Goal: Transaction & Acquisition: Book appointment/travel/reservation

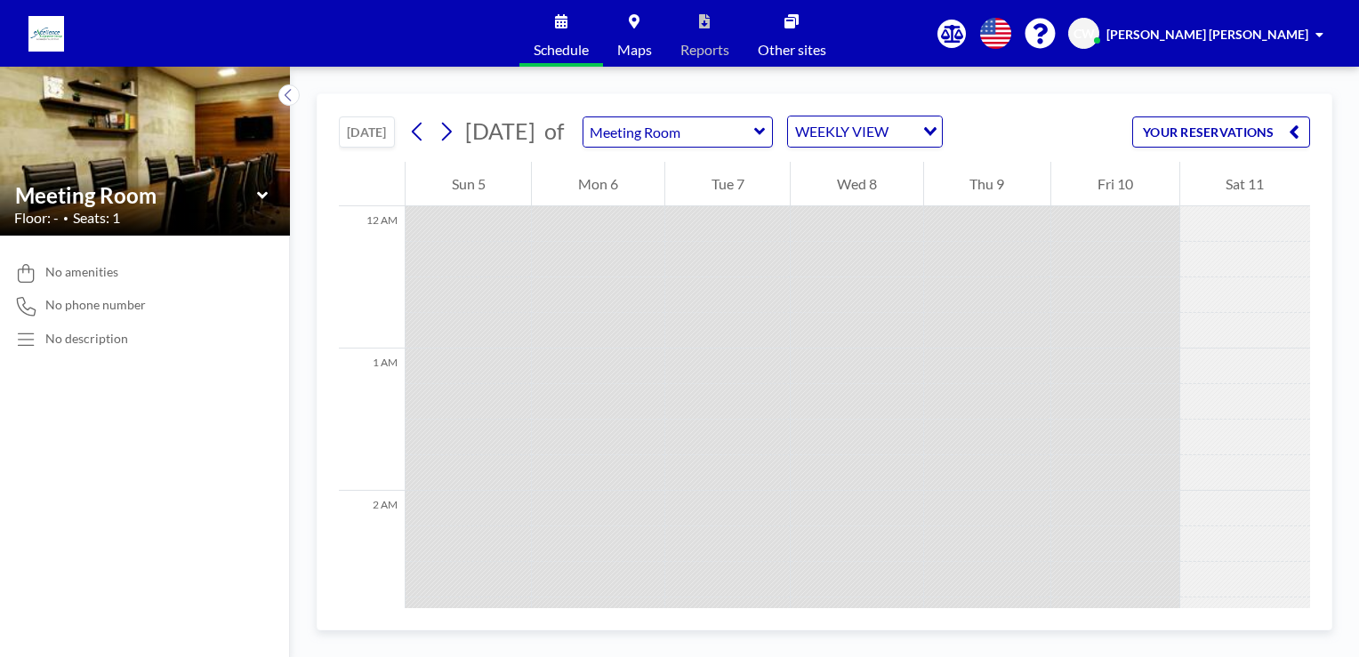
click at [351, 132] on button "[DATE]" at bounding box center [367, 131] width 56 height 31
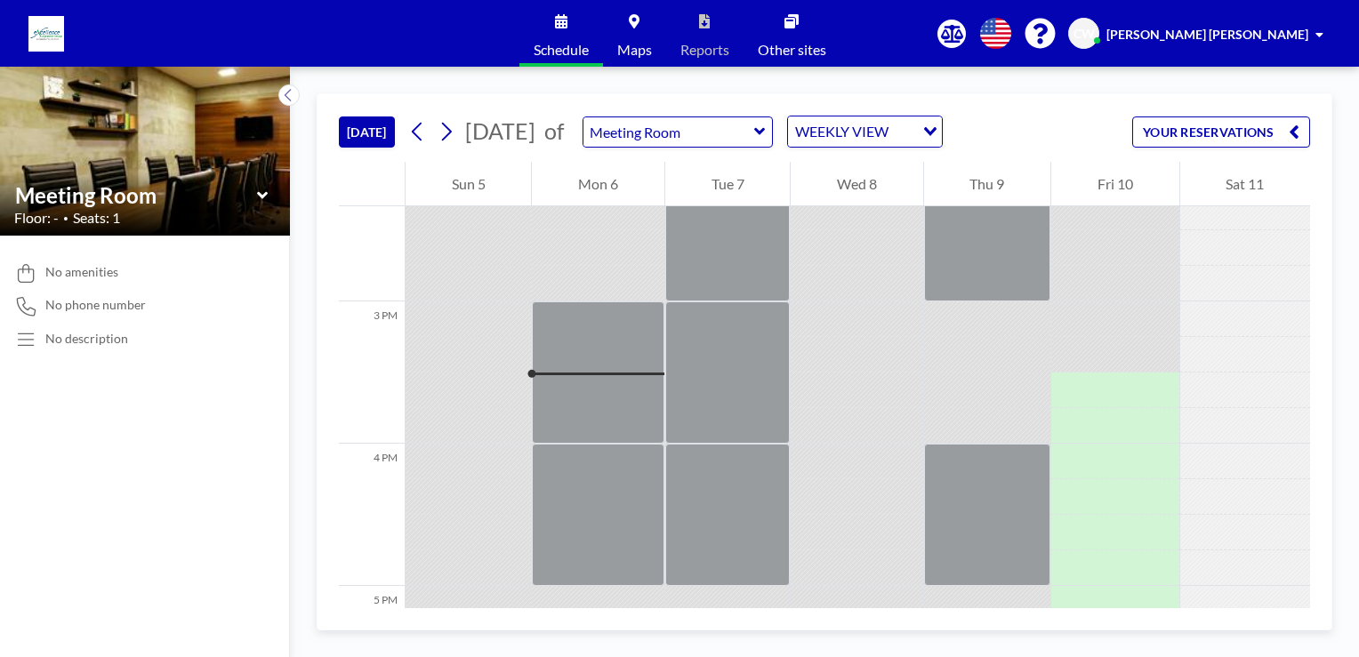
scroll to position [2134, 0]
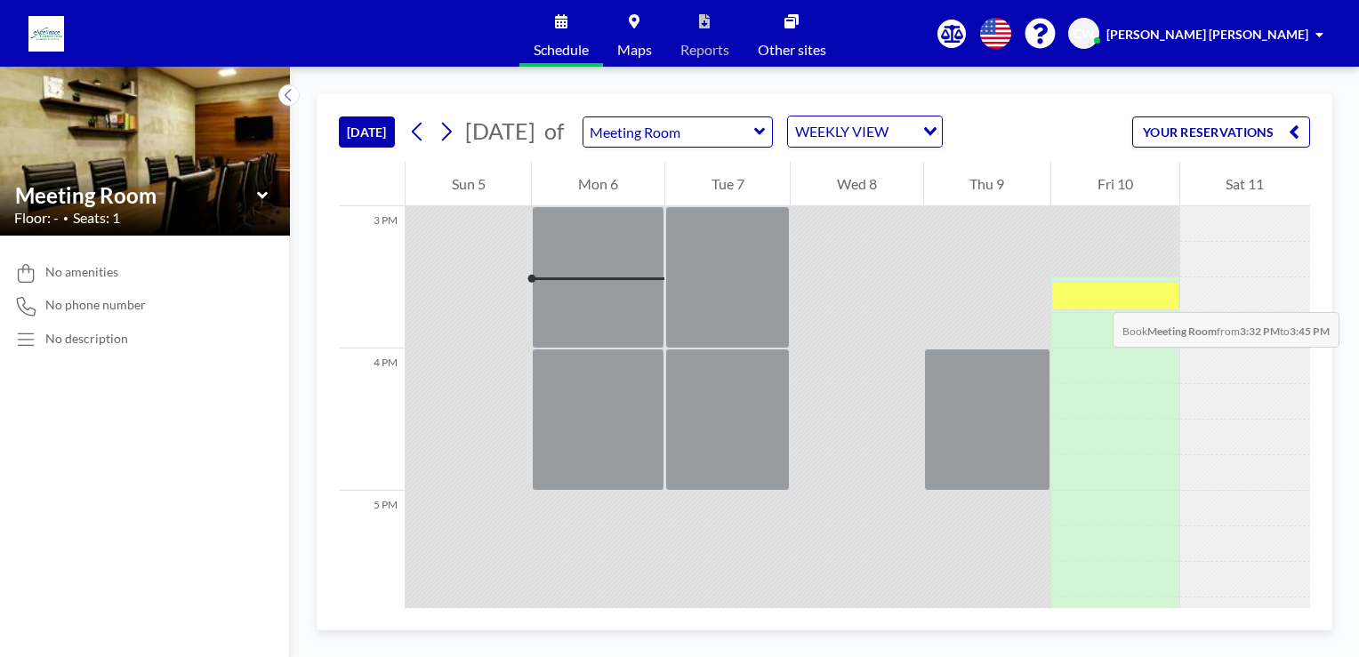
click at [1095, 294] on div at bounding box center [1114, 296] width 127 height 28
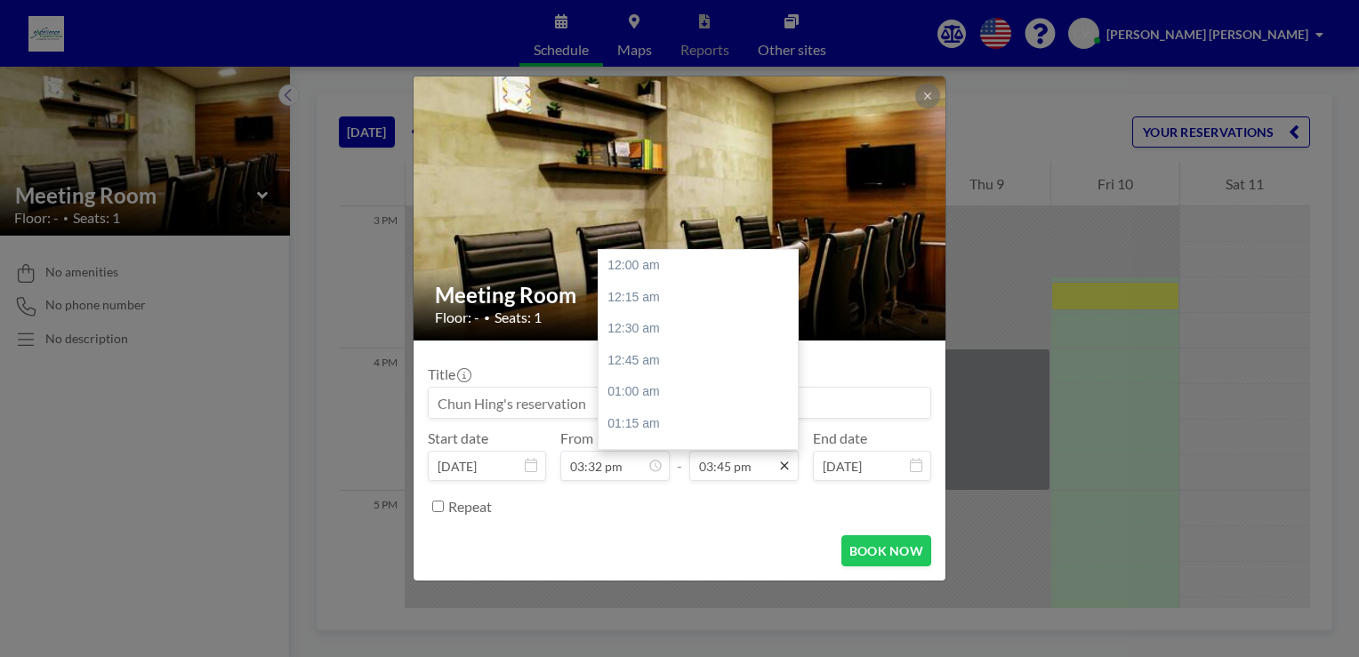
scroll to position [1995, 0]
click at [633, 422] on div "05:00 pm" at bounding box center [702, 423] width 208 height 32
type input "05:00 pm"
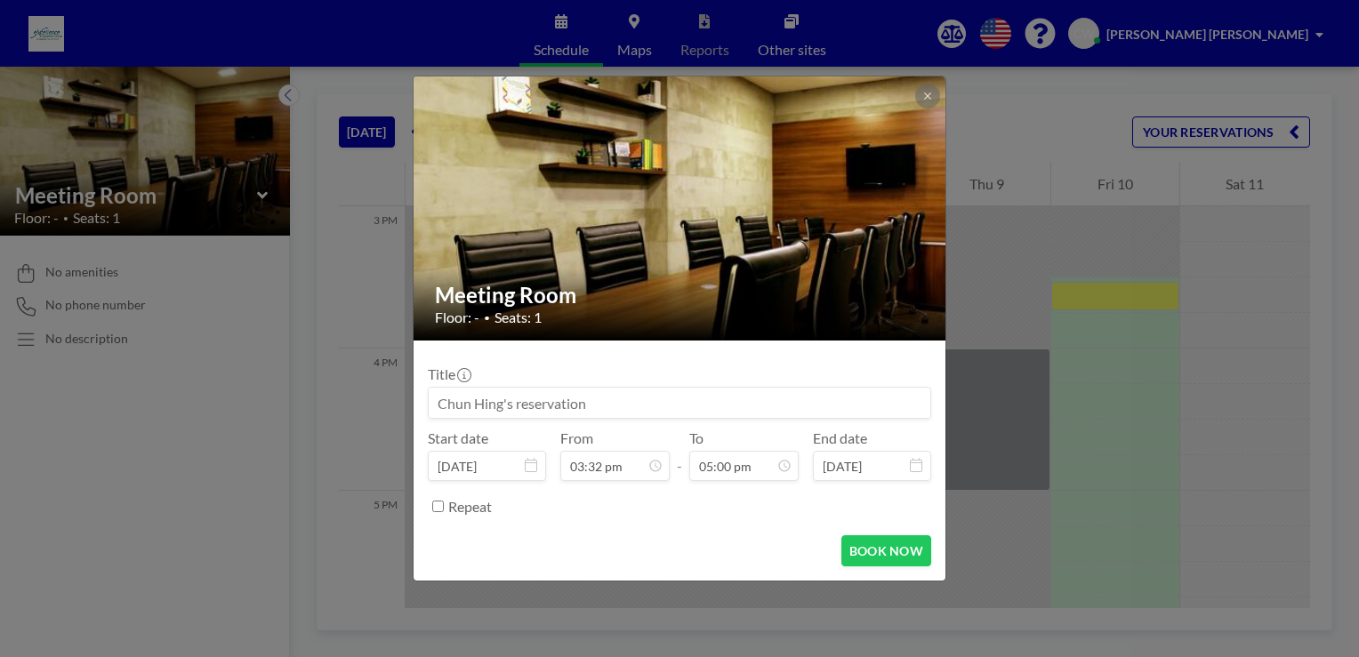
click at [690, 524] on form "Title Start date [DATE] From 03:32 pm - To 05:00 pm End date [DATE] Repeat BOOK…" at bounding box center [680, 461] width 532 height 240
drag, startPoint x: 882, startPoint y: 558, endPoint x: 765, endPoint y: 538, distance: 119.2
click at [765, 538] on div "BOOK NOW" at bounding box center [679, 550] width 503 height 31
click at [797, 524] on form "Title Start date [DATE] From 03:32 pm - To 05:00 pm End date [DATE] Repeat BOOK…" at bounding box center [680, 461] width 532 height 240
click at [882, 550] on button "BOOK NOW" at bounding box center [886, 550] width 90 height 31
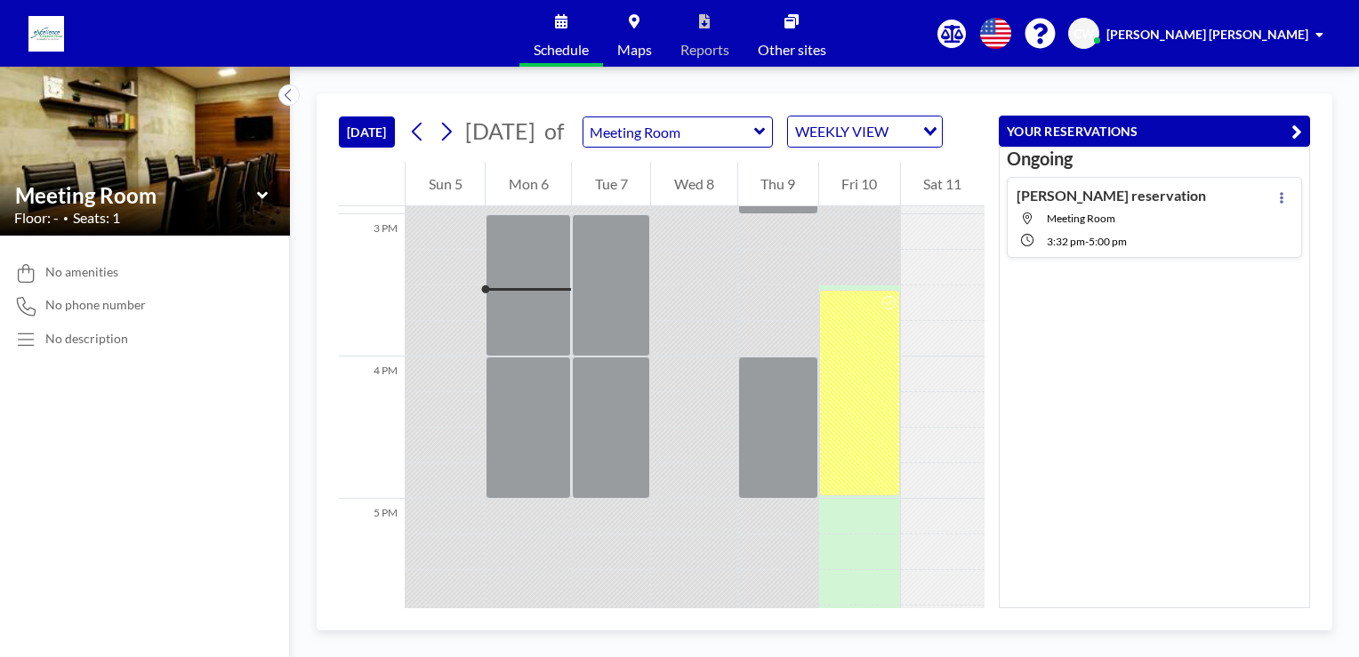
scroll to position [2134, 0]
